Goal: Transaction & Acquisition: Purchase product/service

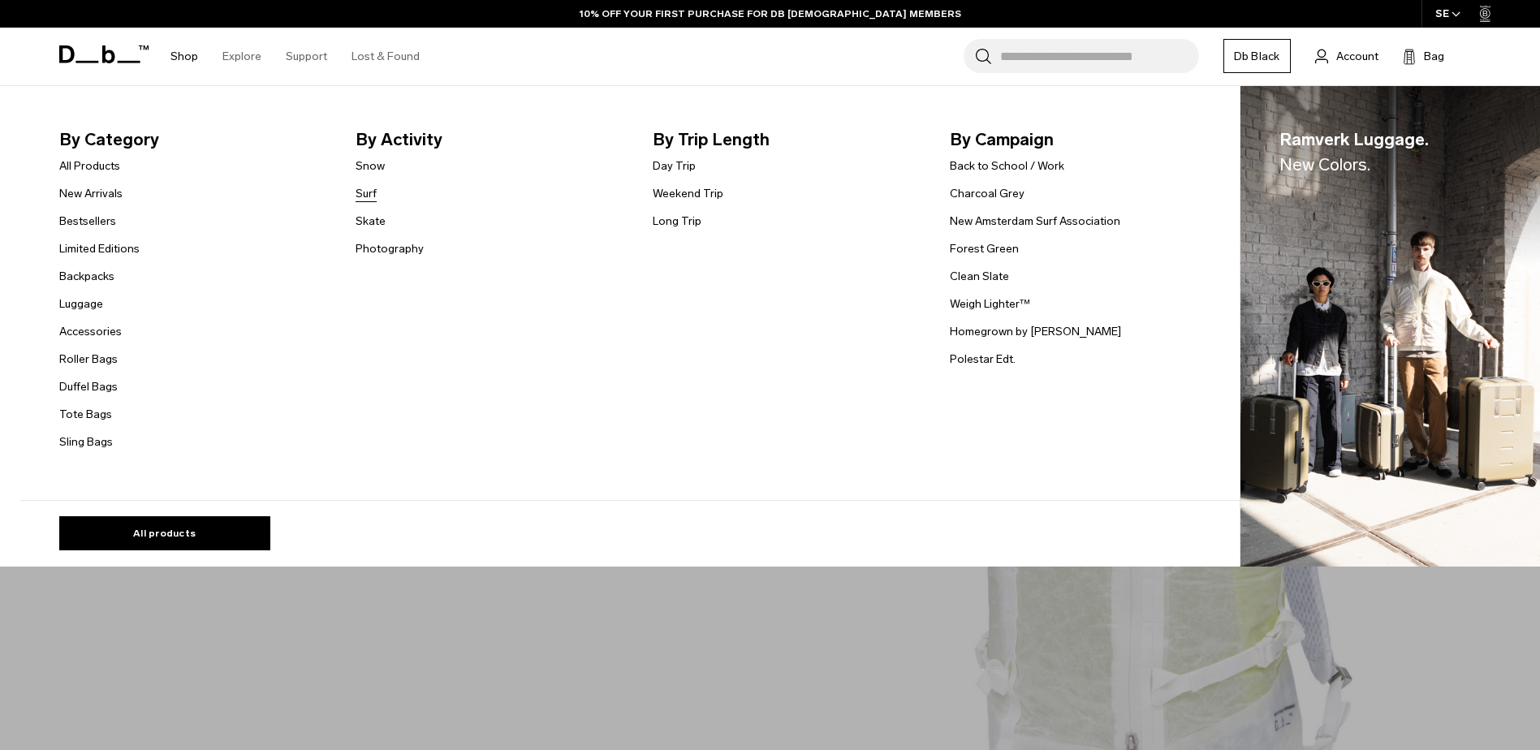
click at [377, 192] on link "Surf" at bounding box center [366, 193] width 21 height 17
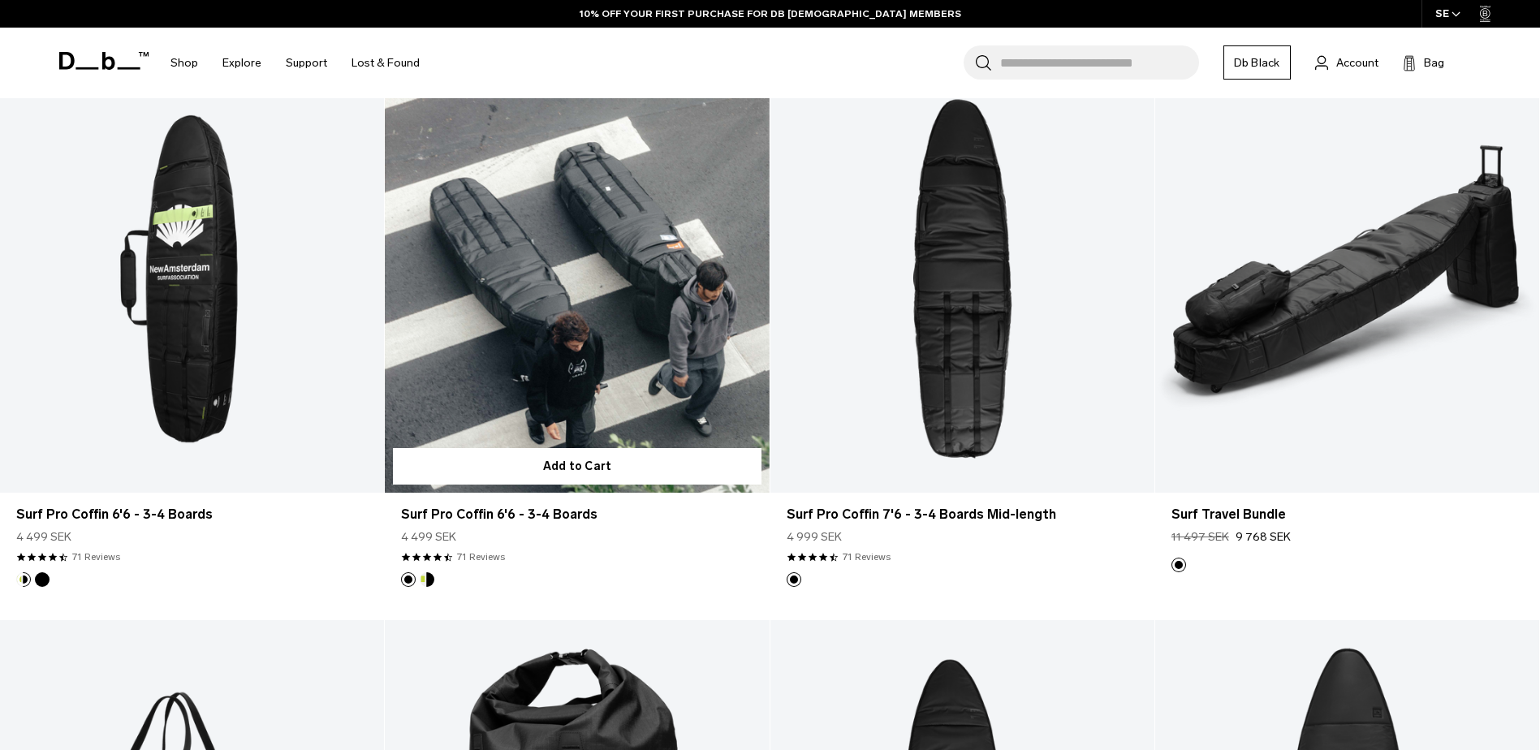
scroll to position [487, 0]
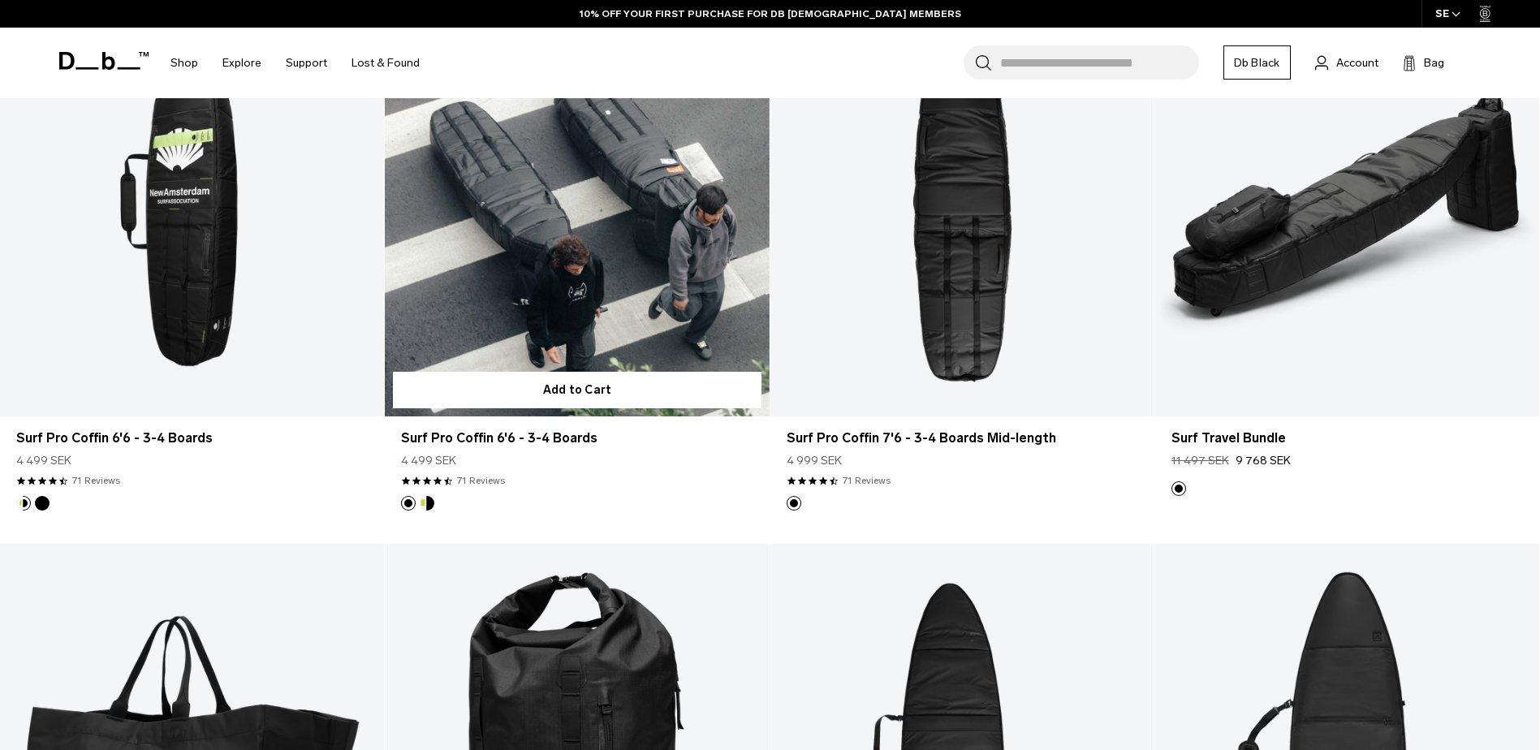
click at [552, 352] on link "Surf Pro Coffin 6'6 - 3-4 Boards" at bounding box center [577, 202] width 384 height 427
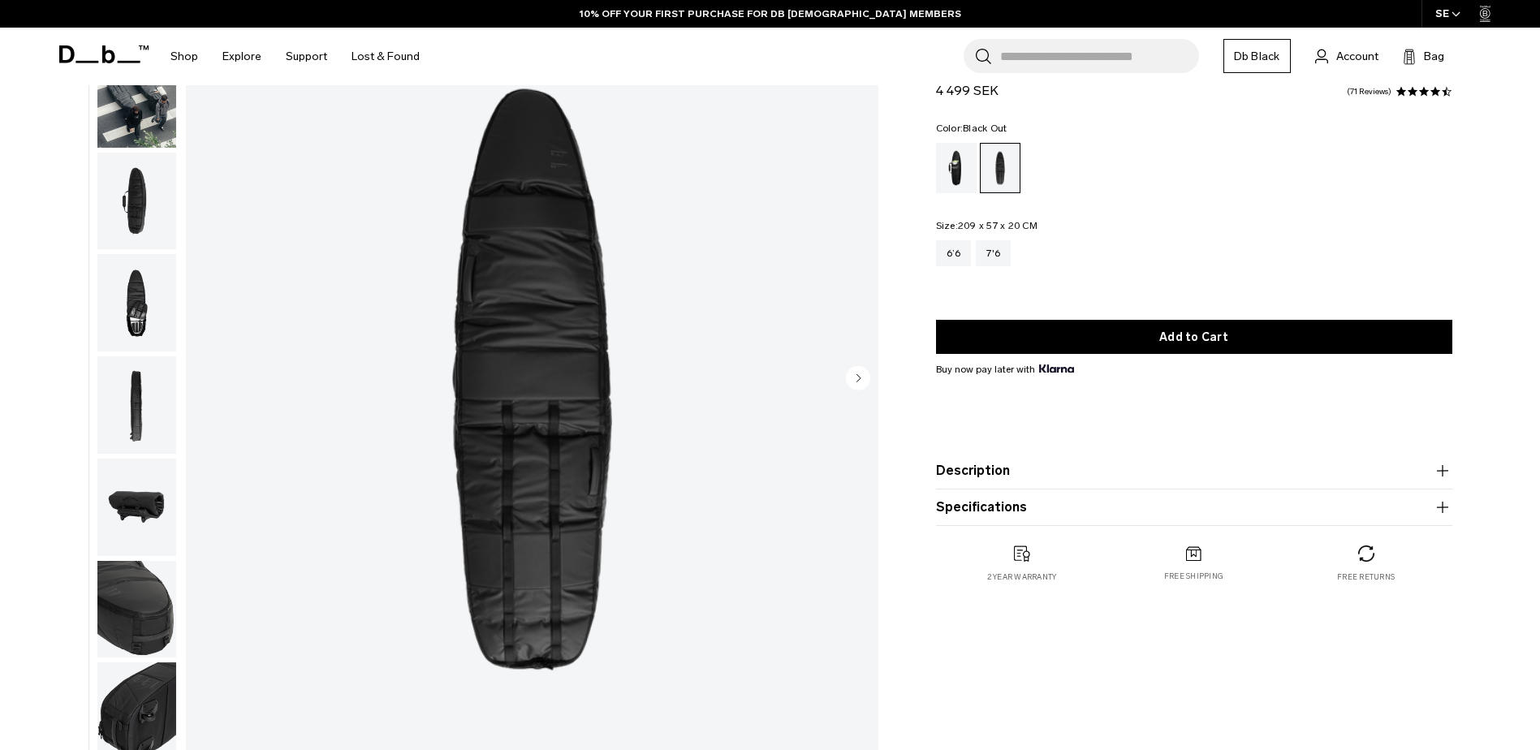
click at [998, 506] on button "Specifications" at bounding box center [1194, 507] width 516 height 19
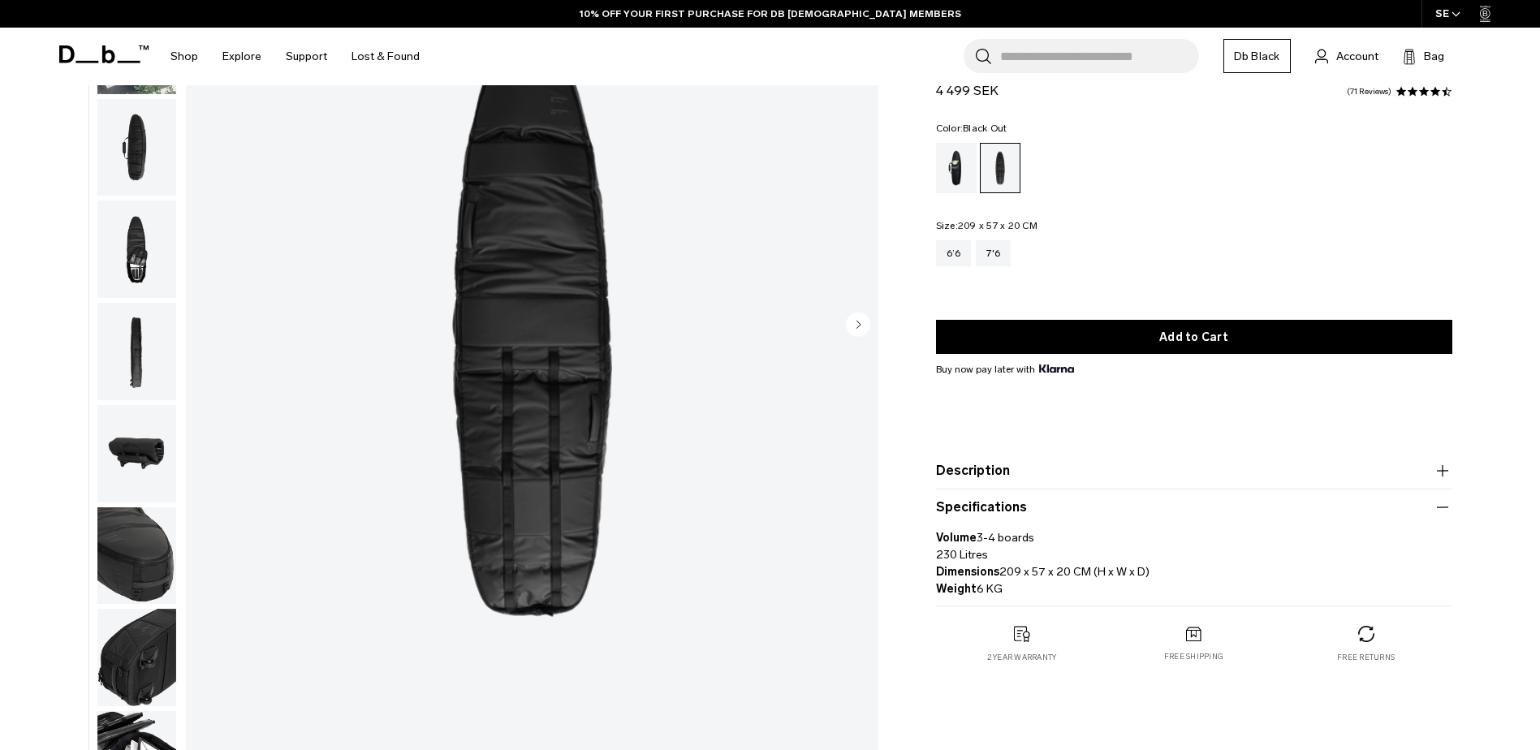
scroll to position [325, 0]
